Goal: Entertainment & Leisure: Consume media (video, audio)

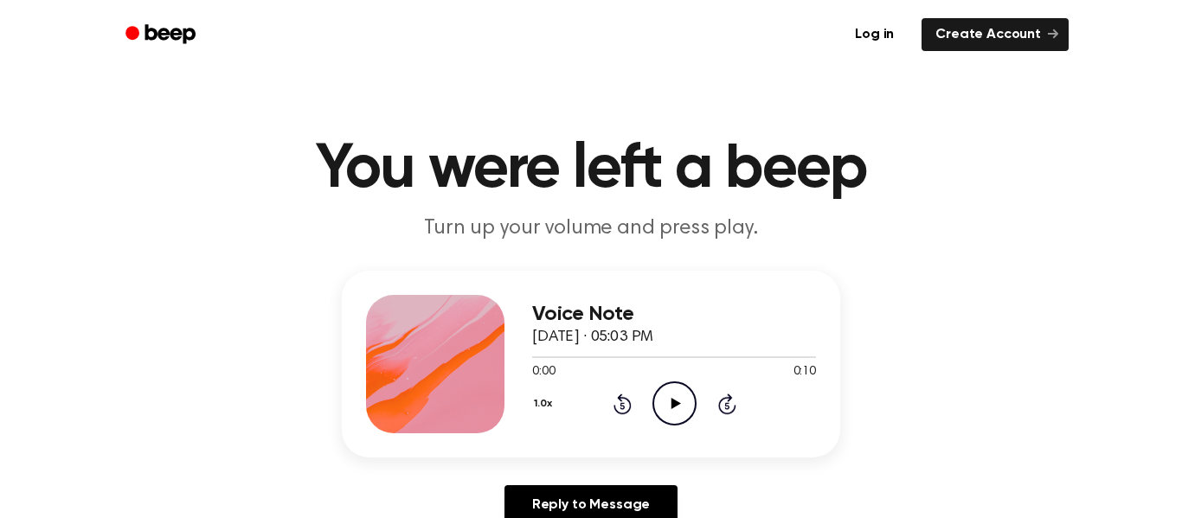
click at [678, 410] on icon "Play Audio" at bounding box center [674, 404] width 44 height 44
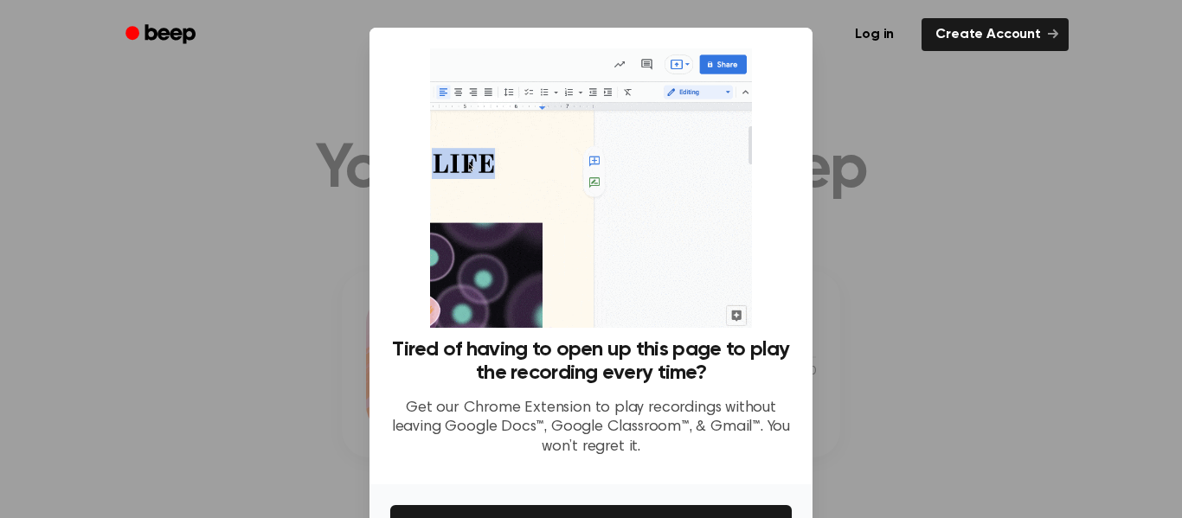
click at [929, 152] on div at bounding box center [591, 259] width 1182 height 518
click at [665, 445] on p "Get our Chrome Extension to play recordings without leaving Google Docs™, Googl…" at bounding box center [590, 428] width 401 height 59
click at [671, 512] on button "Get It Now" at bounding box center [590, 524] width 401 height 38
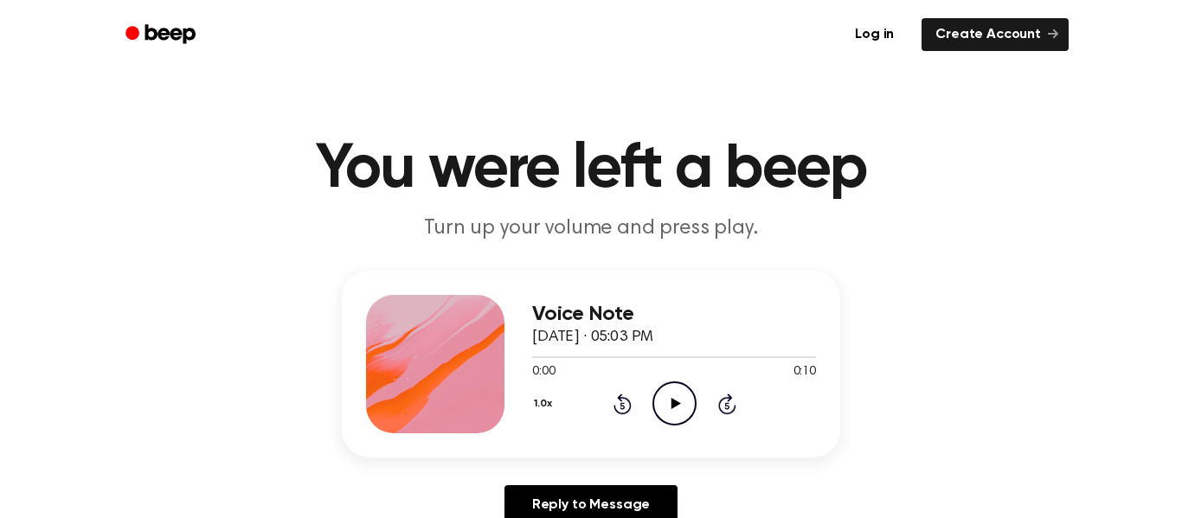
click at [658, 411] on icon "Play Audio" at bounding box center [674, 404] width 44 height 44
click at [662, 394] on icon "Play Audio" at bounding box center [674, 404] width 44 height 44
click at [656, 419] on icon "Play Audio" at bounding box center [674, 404] width 44 height 44
click at [681, 400] on icon "Play Audio" at bounding box center [674, 404] width 44 height 44
click at [689, 392] on icon "Play Audio" at bounding box center [674, 404] width 44 height 44
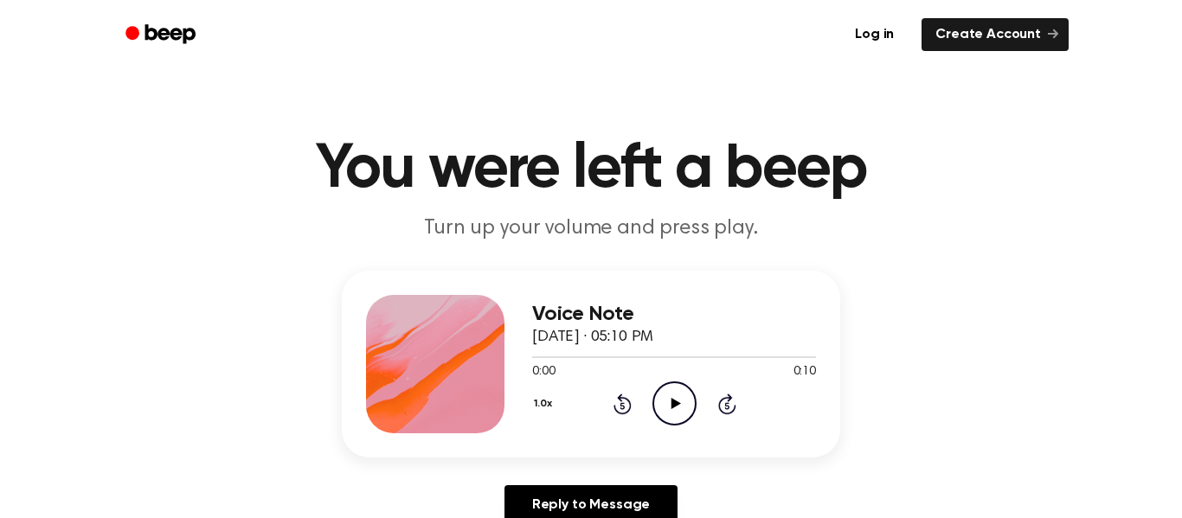
click at [665, 404] on icon "Play Audio" at bounding box center [674, 404] width 44 height 44
click at [675, 421] on icon "Play Audio" at bounding box center [674, 404] width 44 height 44
click at [679, 398] on icon "Play Audio" at bounding box center [674, 404] width 44 height 44
click at [675, 404] on icon at bounding box center [676, 403] width 10 height 11
click at [662, 415] on icon "Play Audio" at bounding box center [674, 404] width 44 height 44
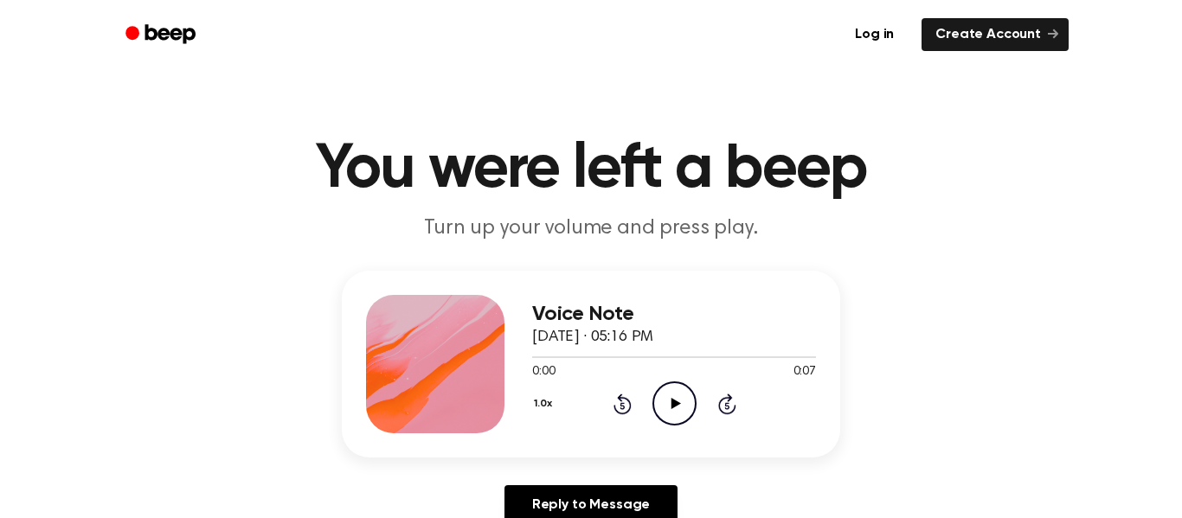
click at [653, 404] on circle at bounding box center [674, 403] width 42 height 42
click at [652, 409] on icon "Play Audio" at bounding box center [674, 404] width 44 height 44
click at [685, 418] on icon "Play Audio" at bounding box center [674, 404] width 44 height 44
click at [685, 399] on icon "Play Audio" at bounding box center [674, 404] width 44 height 44
click at [665, 404] on icon "Play Audio" at bounding box center [674, 404] width 44 height 44
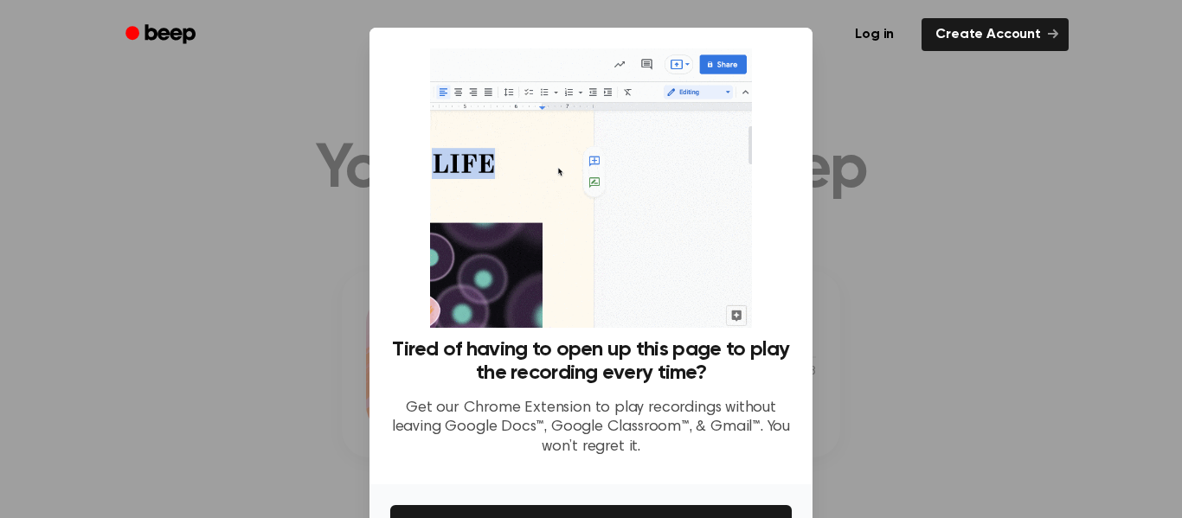
click at [442, 262] on img at bounding box center [590, 187] width 321 height 279
click at [525, 507] on button "Get It Now" at bounding box center [590, 524] width 401 height 38
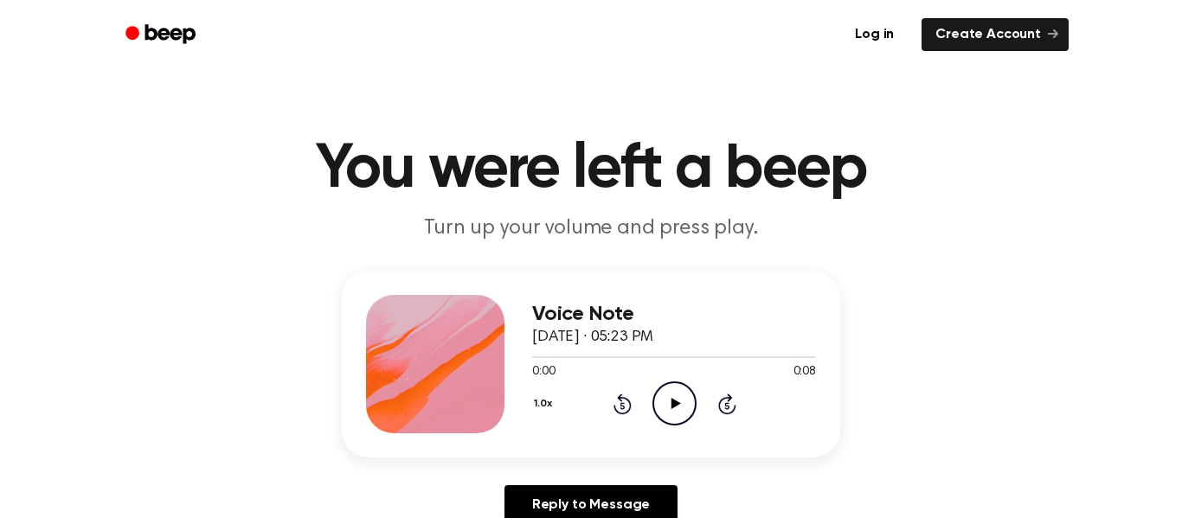
click at [669, 406] on icon "Play Audio" at bounding box center [674, 404] width 44 height 44
click at [667, 407] on icon "Play Audio" at bounding box center [674, 404] width 44 height 44
click at [655, 389] on icon "Play Audio" at bounding box center [674, 404] width 44 height 44
click at [665, 390] on icon "Play Audio" at bounding box center [674, 404] width 44 height 44
click at [660, 405] on icon "Play Audio" at bounding box center [674, 404] width 44 height 44
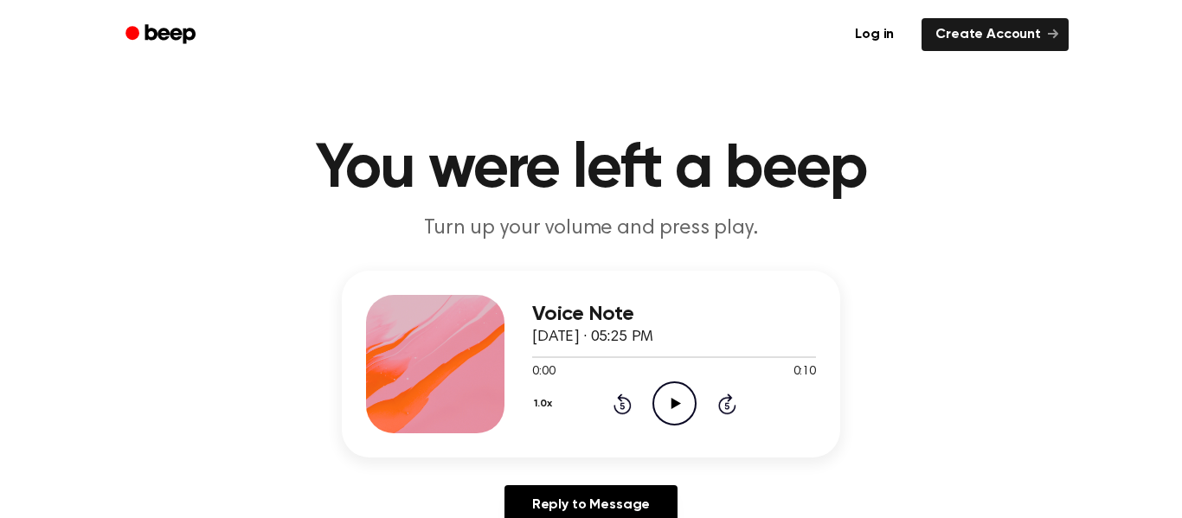
click at [664, 386] on icon "Play Audio" at bounding box center [674, 404] width 44 height 44
click at [654, 390] on icon "Play Audio" at bounding box center [674, 404] width 44 height 44
click at [667, 395] on icon "Play Audio" at bounding box center [674, 404] width 44 height 44
click at [659, 382] on icon "Play Audio" at bounding box center [674, 404] width 44 height 44
click at [680, 404] on icon "Play Audio" at bounding box center [674, 404] width 44 height 44
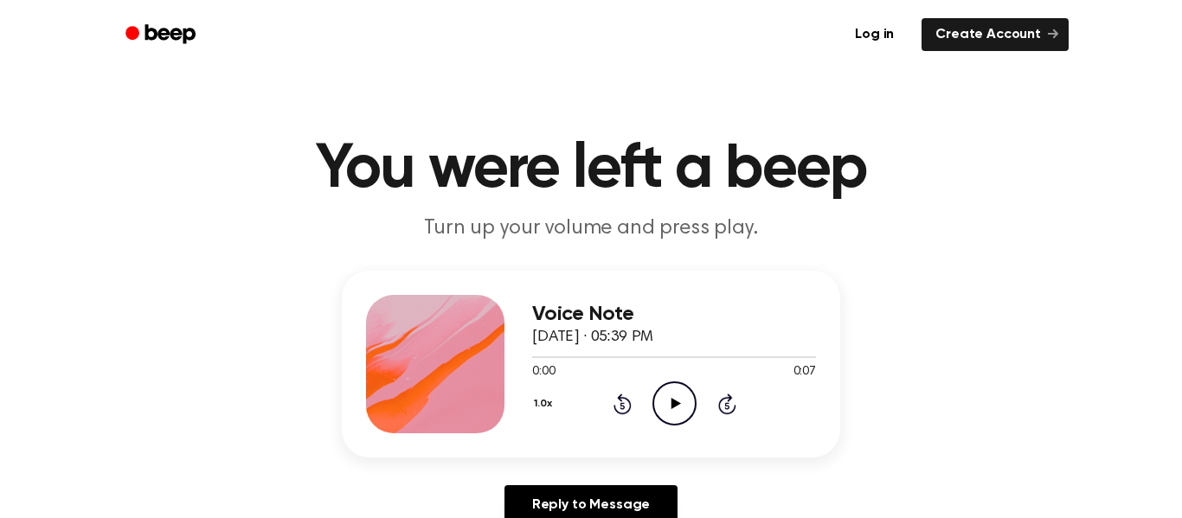
click at [658, 408] on icon "Play Audio" at bounding box center [674, 404] width 44 height 44
click at [690, 396] on icon "Play Audio" at bounding box center [674, 404] width 44 height 44
click at [661, 409] on icon "Play Audio" at bounding box center [674, 404] width 44 height 44
click at [672, 416] on icon "Play Audio" at bounding box center [674, 404] width 44 height 44
